Goal: Contribute content

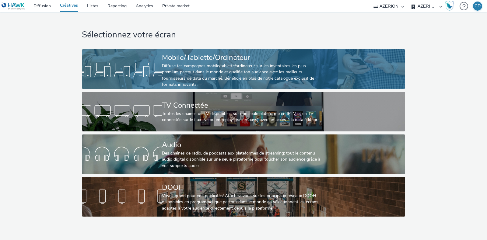
click at [238, 60] on div "Mobile/Tablette/Ordinateur" at bounding box center [242, 57] width 161 height 11
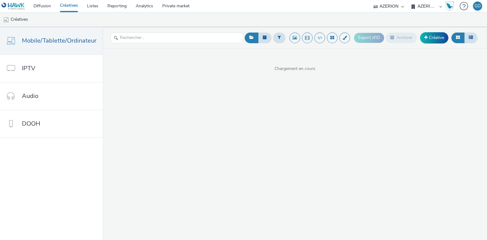
click at [429, 10] on select "AZERION FRANCE AZERION FRANCE - INTERMARCHE" at bounding box center [427, 6] width 37 height 12
click at [431, 35] on link "Créative" at bounding box center [434, 37] width 28 height 11
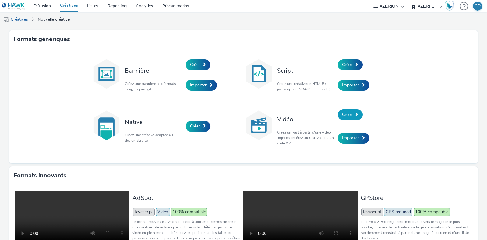
click at [352, 116] on link "Créer" at bounding box center [350, 114] width 25 height 11
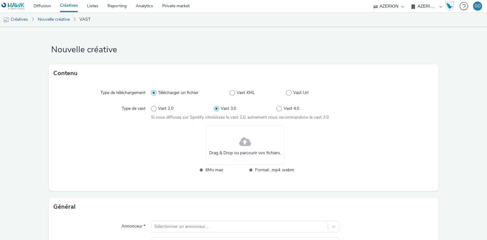
click at [259, 138] on div "Drag & Drop ou parcourir vos fichiers." at bounding box center [245, 146] width 79 height 40
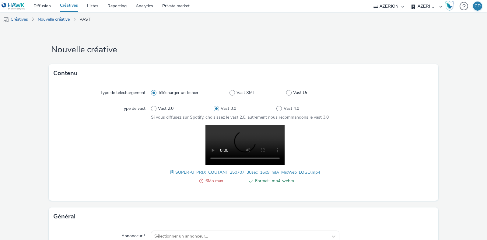
scroll to position [38, 0]
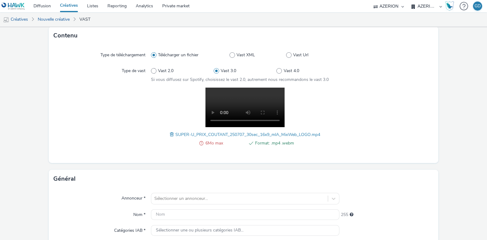
click at [170, 135] on span at bounding box center [172, 134] width 5 height 7
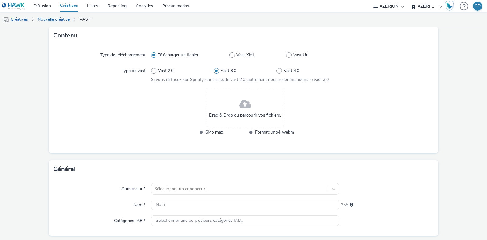
click at [244, 115] on span "Drag & Drop ou parcourir vos fichiers." at bounding box center [245, 115] width 72 height 6
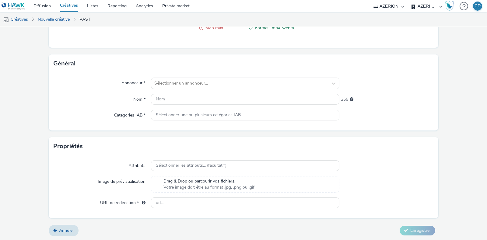
scroll to position [0, 0]
